Goal: Register for event/course: Register for event/course

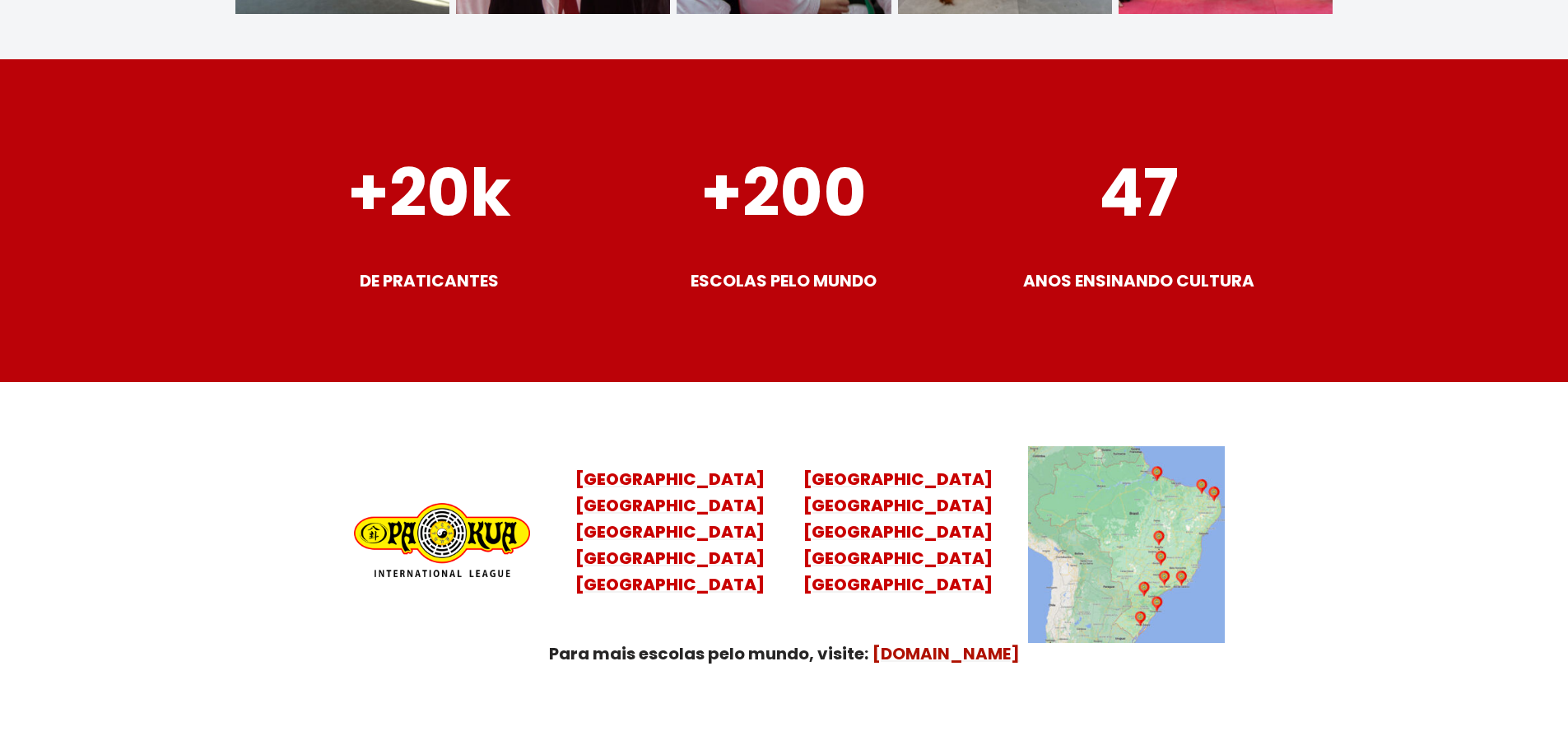
scroll to position [6506, 0]
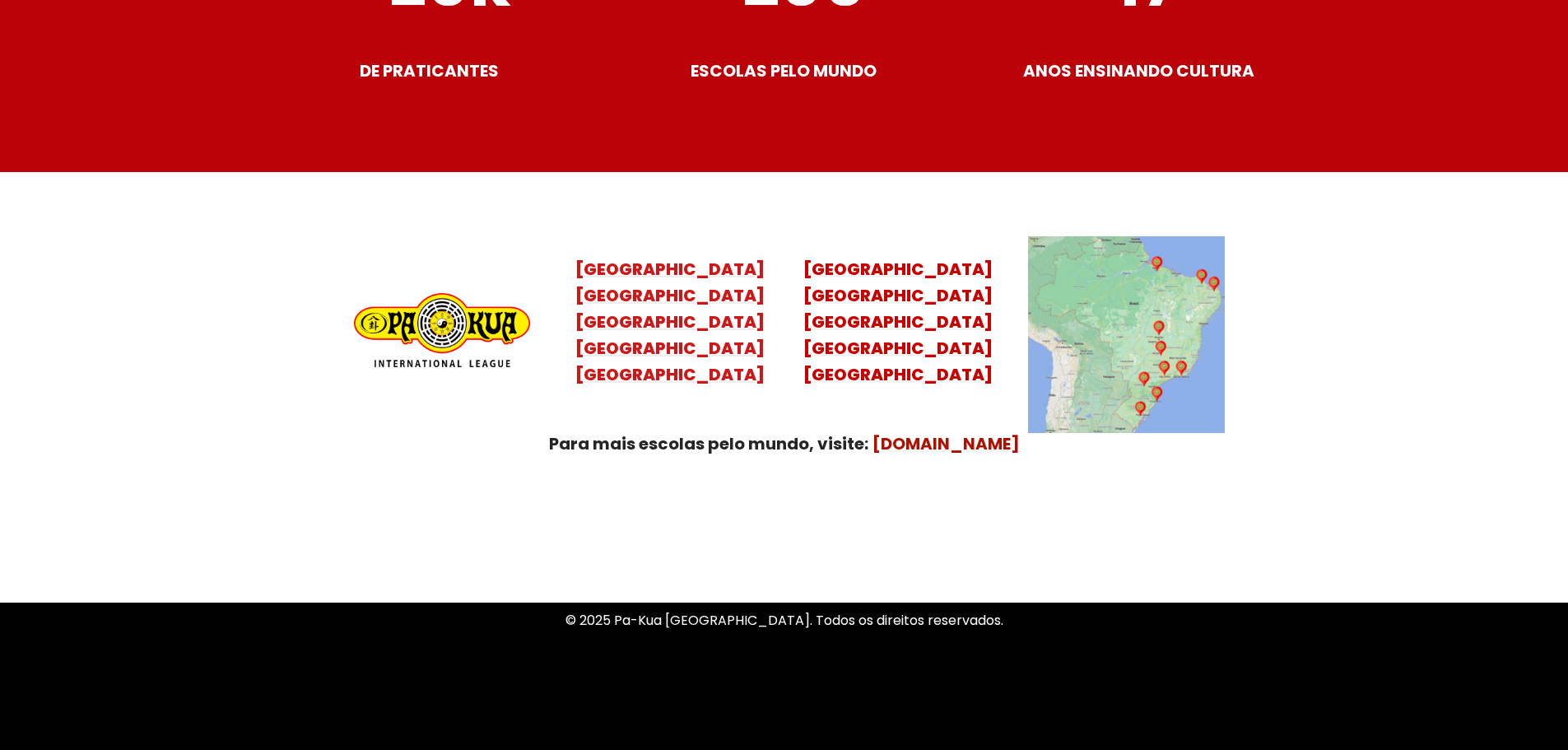
click at [672, 333] on mark "Santa Catarina Paraná São Paulo Rio de Janeiro" at bounding box center [669, 335] width 189 height 102
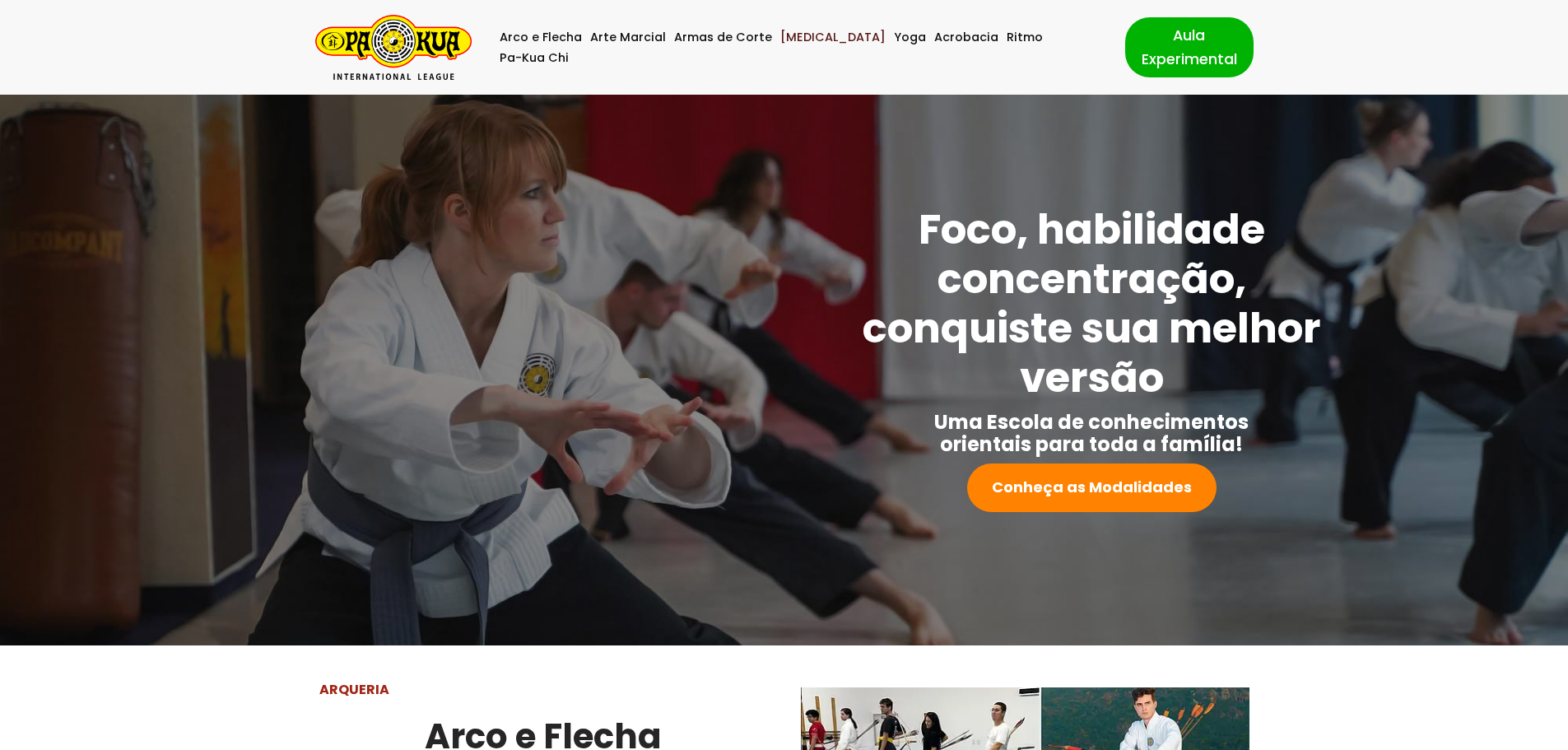
click at [804, 48] on link "[MEDICAL_DATA]" at bounding box center [832, 37] width 105 height 21
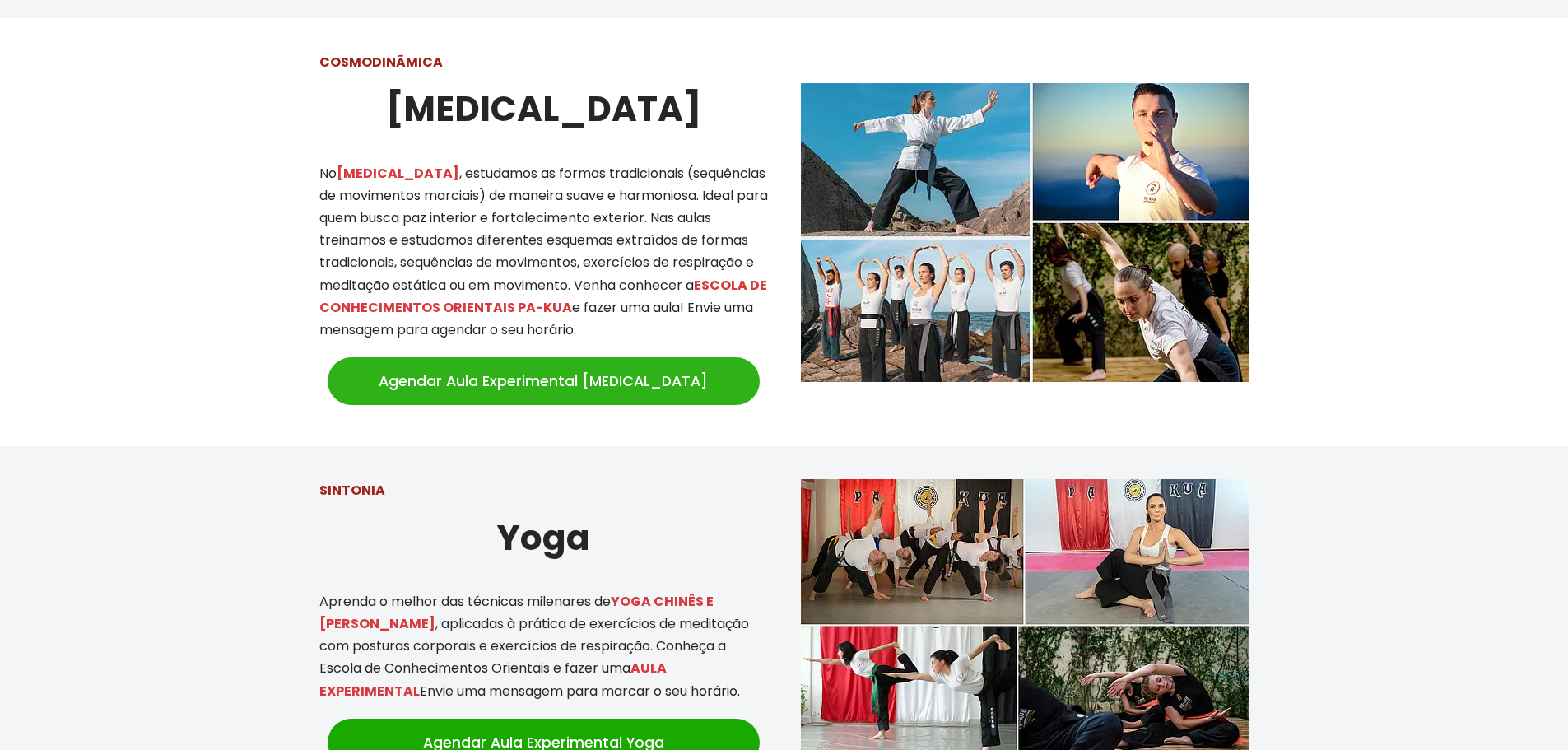
click at [560, 369] on link "Agendar Aula Experimental [MEDICAL_DATA]" at bounding box center [544, 381] width 432 height 48
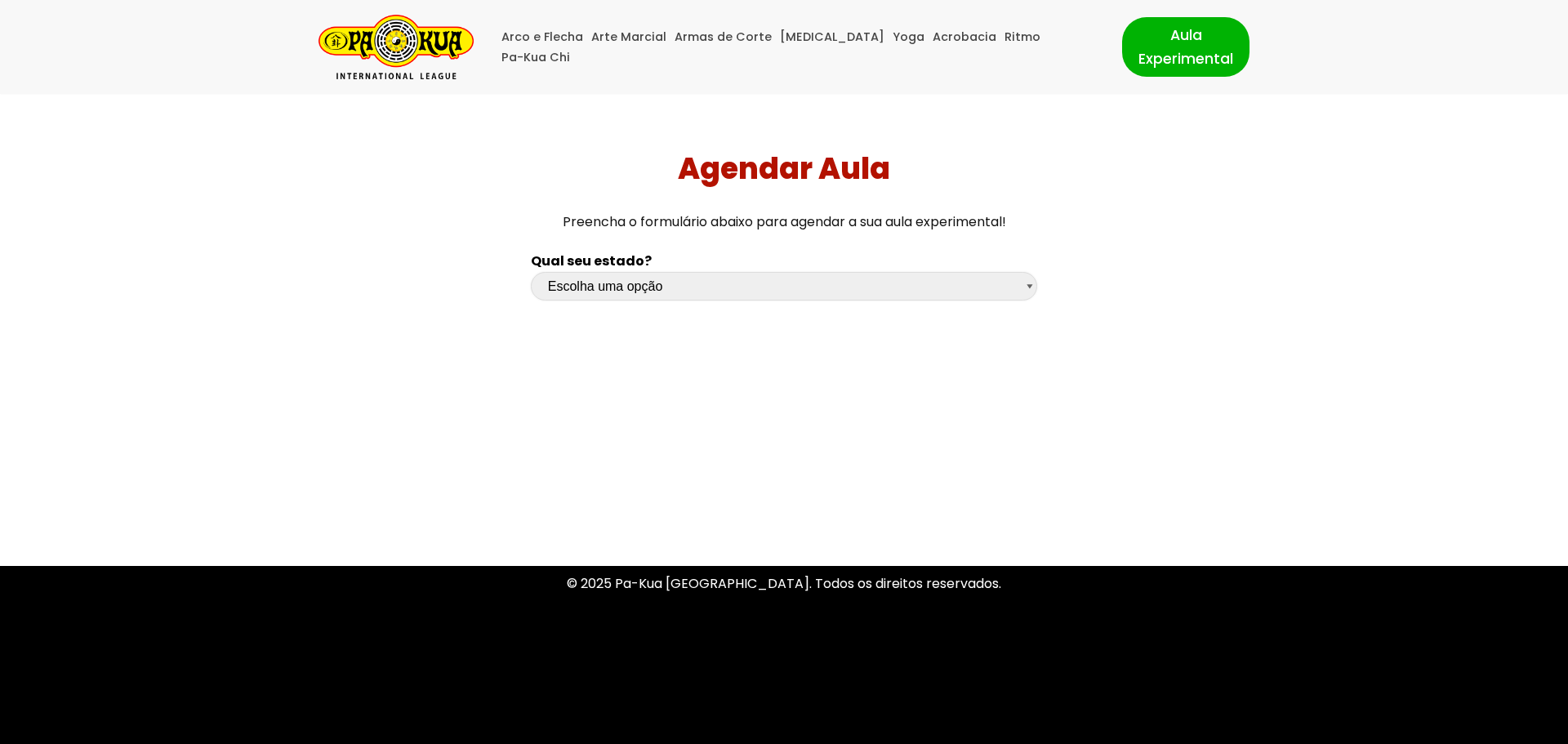
click at [621, 293] on select "Escolha uma opção Rio Grande do Sul Santa Catarina Paraná São Paulo Rio de Jane…" at bounding box center [784, 285] width 506 height 28
select select "sp"
click at [530, 272] on select "Escolha uma opção Rio Grande do Sul Santa Catarina Paraná São Paulo Rio de Jane…" at bounding box center [784, 285] width 506 height 28
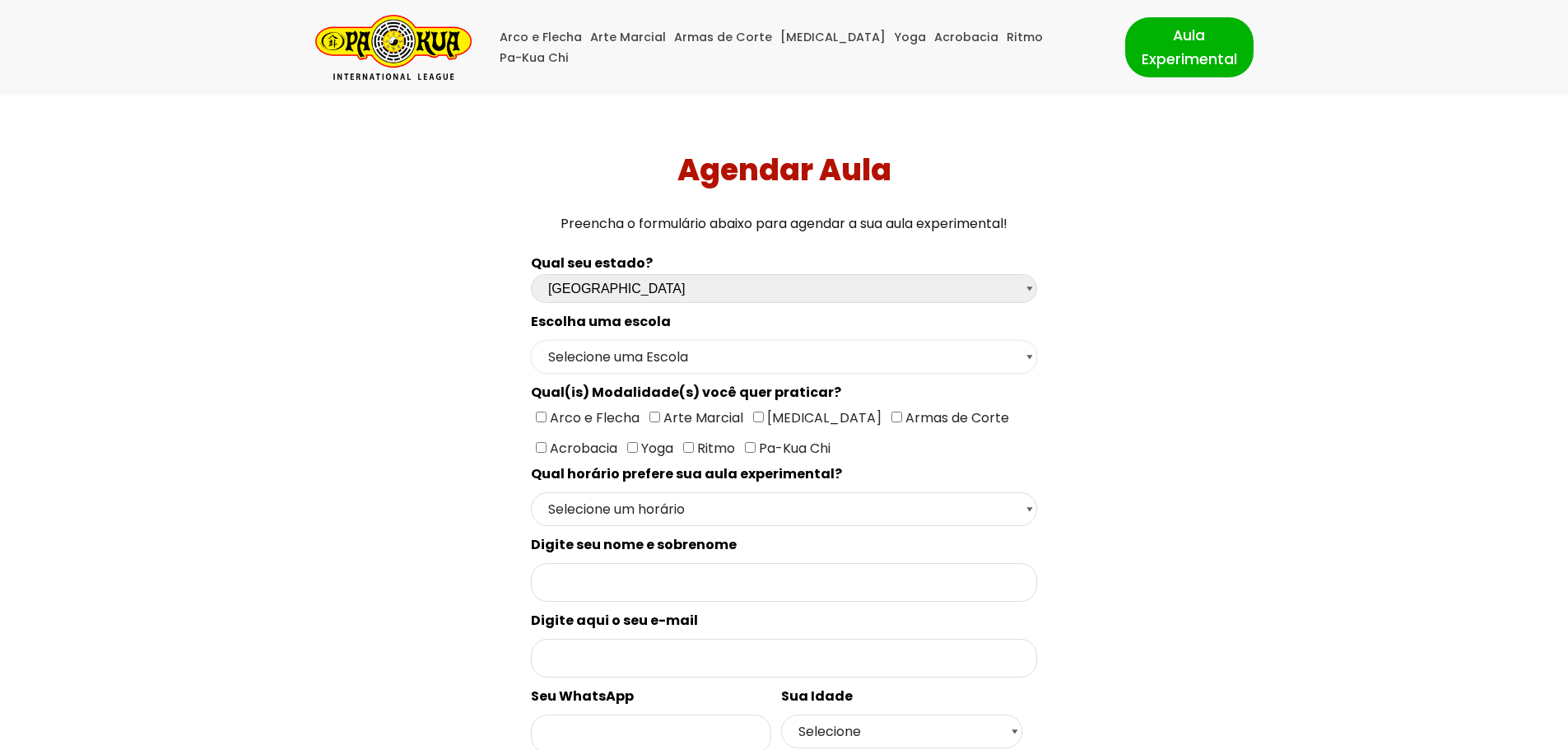
click at [661, 350] on select "Selecione uma Escola São Paulo - Escola Santa Cruz São Paulo - Escola Ana Rosa …" at bounding box center [784, 356] width 506 height 33
